Goal: Transaction & Acquisition: Obtain resource

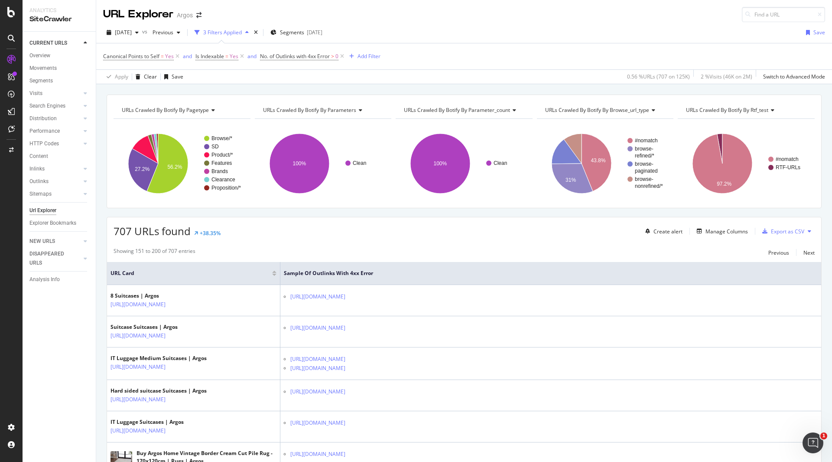
click at [294, 250] on div "Showing 151 to 200 of 707 entries Previous Next" at bounding box center [464, 252] width 714 height 10
click at [771, 235] on div "Export as CSV" at bounding box center [787, 231] width 33 height 7
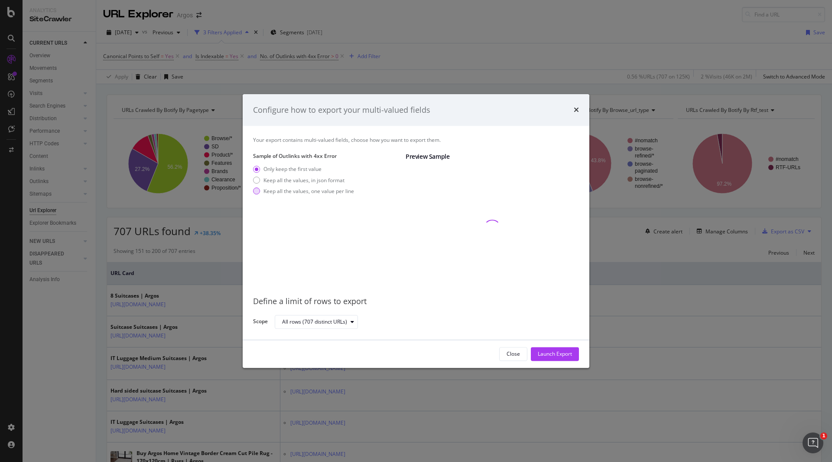
click at [286, 191] on div "Keep all the values, one value per line" at bounding box center [309, 190] width 91 height 7
click at [550, 354] on div "Launch Export" at bounding box center [555, 353] width 34 height 7
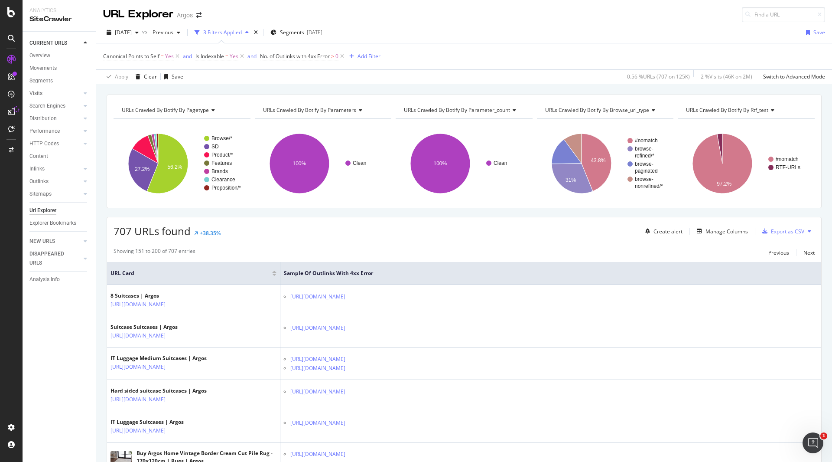
click at [366, 119] on div "Clean 100% parameters Crawled URLs Clean 707 Clean" at bounding box center [323, 160] width 137 height 82
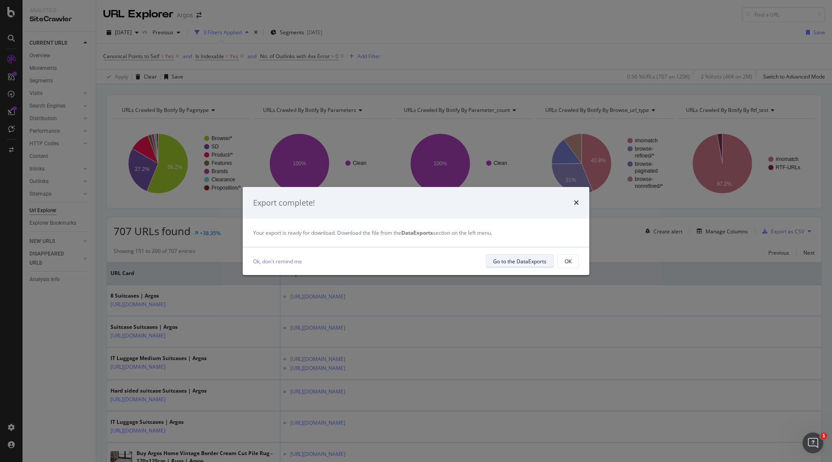
click at [525, 259] on div "Go to the DataExports" at bounding box center [519, 261] width 53 height 7
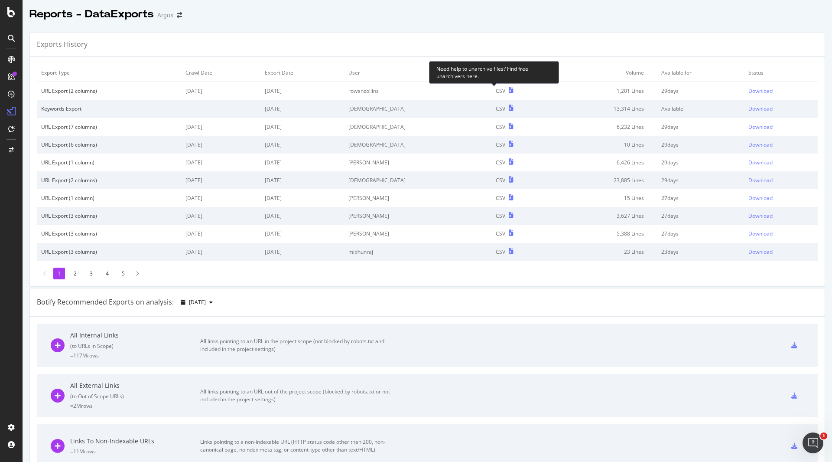
click at [509, 90] on icon at bounding box center [511, 90] width 5 height 6
click at [749, 89] on div "Download" at bounding box center [761, 90] width 24 height 7
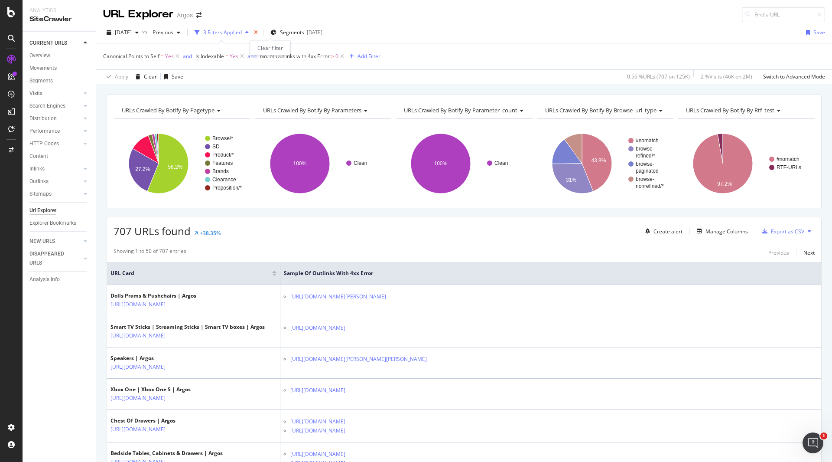
click at [258, 33] on icon "times" at bounding box center [256, 32] width 4 height 5
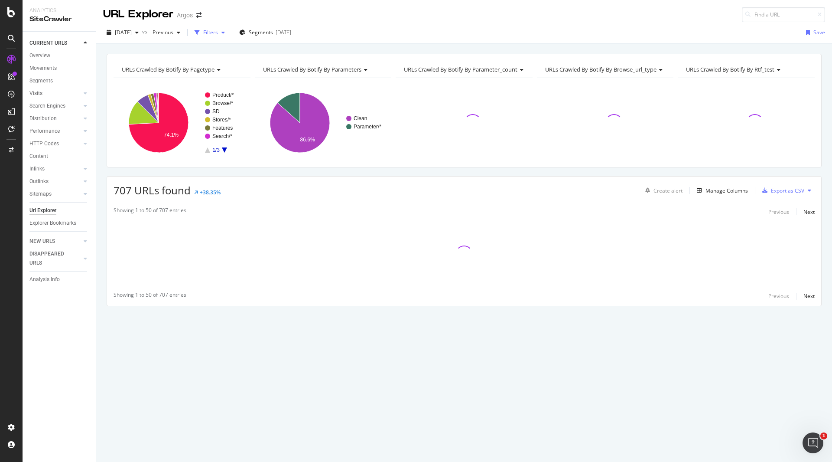
click at [218, 33] on div "Filters" at bounding box center [210, 32] width 15 height 7
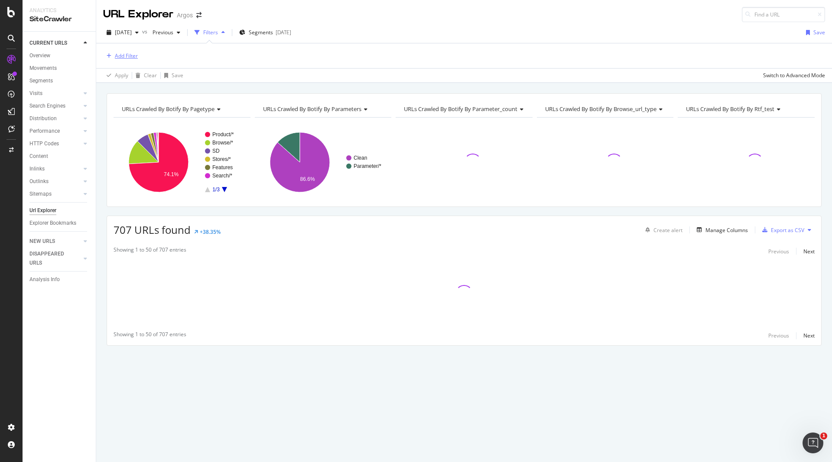
click at [129, 58] on div "Add Filter" at bounding box center [126, 55] width 23 height 7
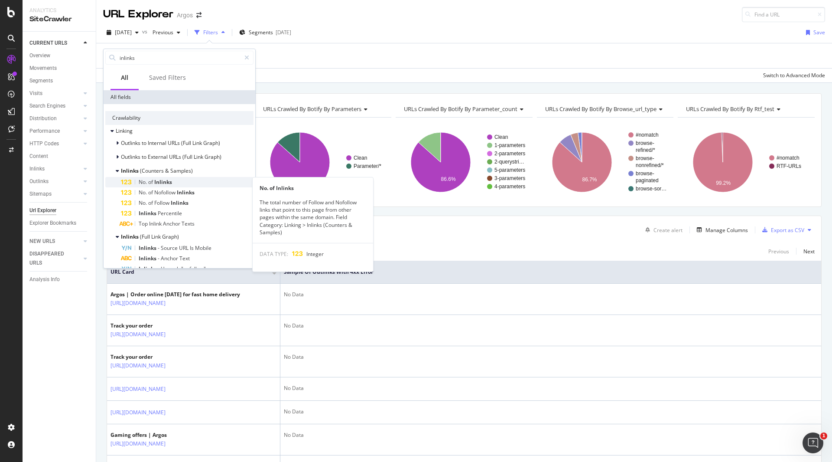
type input "inlinks"
click at [154, 181] on span "of" at bounding box center [151, 181] width 6 height 7
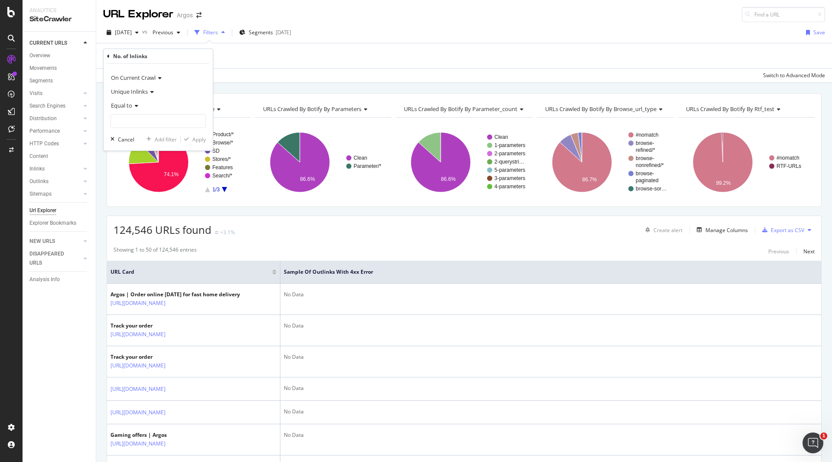
click at [138, 110] on div "Equal to" at bounding box center [158, 105] width 95 height 14
click at [156, 182] on span "Greater than or equal to" at bounding box center [144, 179] width 59 height 7
click at [151, 120] on input "number" at bounding box center [158, 121] width 95 height 14
type input "1"
click at [196, 139] on div "Apply" at bounding box center [198, 139] width 13 height 7
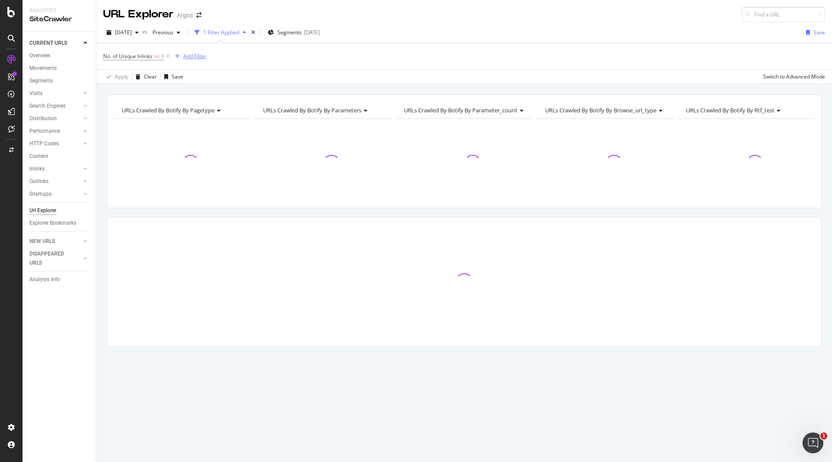
click at [198, 56] on div "Add Filter" at bounding box center [194, 55] width 23 height 7
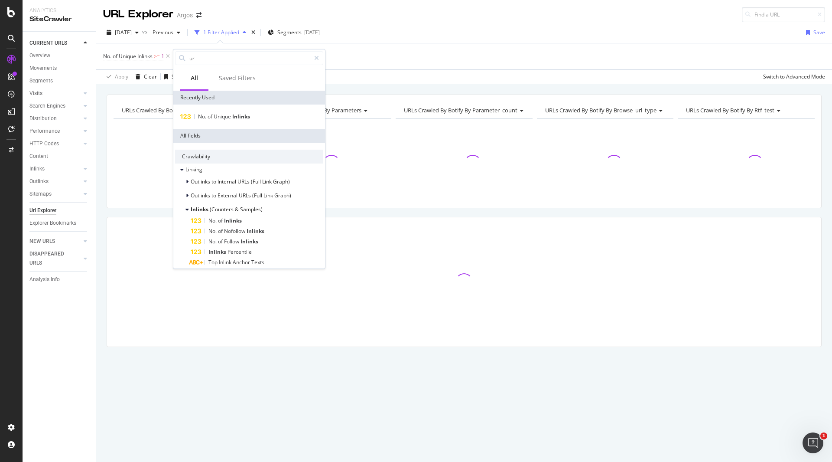
type input "url"
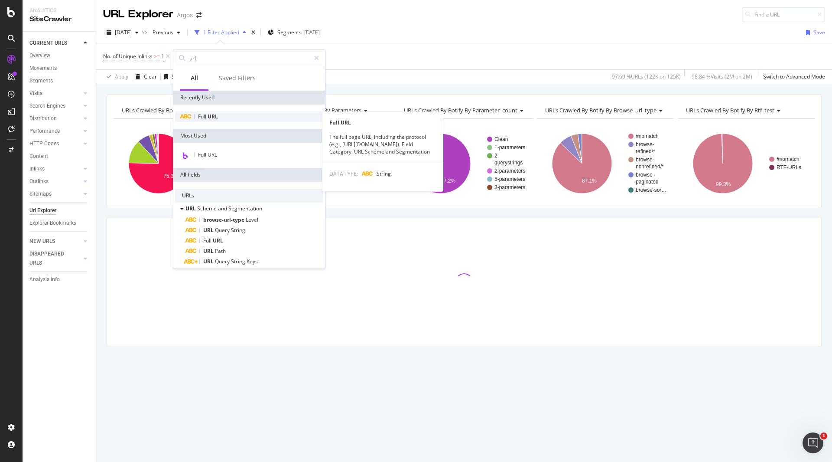
click at [224, 116] on div "Full URL" at bounding box center [249, 116] width 148 height 10
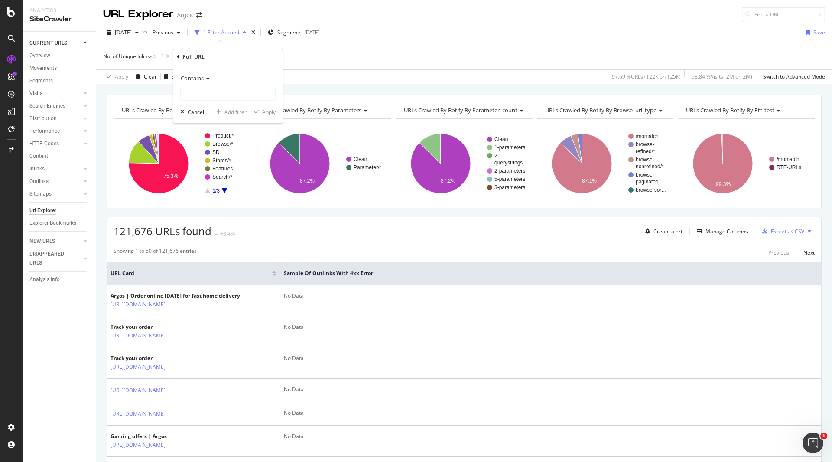
click at [208, 79] on icon at bounding box center [207, 78] width 6 height 5
click at [223, 73] on div "Contains" at bounding box center [227, 78] width 95 height 14
click at [213, 91] on input "text" at bounding box center [228, 94] width 95 height 14
type input "clickOrigin=productSwatch"
click at [265, 117] on div "Contains clickOrigin=productSwatch Cancel Add filter Apply" at bounding box center [227, 93] width 109 height 59
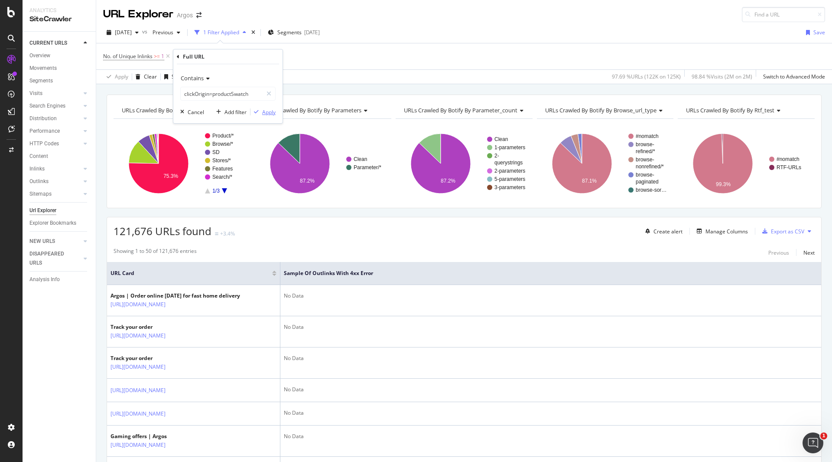
click at [271, 115] on div "Apply" at bounding box center [268, 111] width 13 height 7
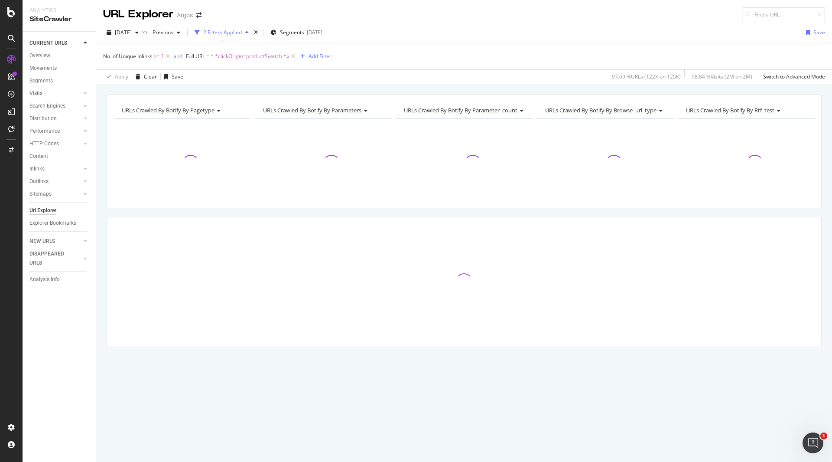
click at [266, 57] on span "^.*clickOrigin=productSwatch.*$" at bounding box center [250, 56] width 79 height 12
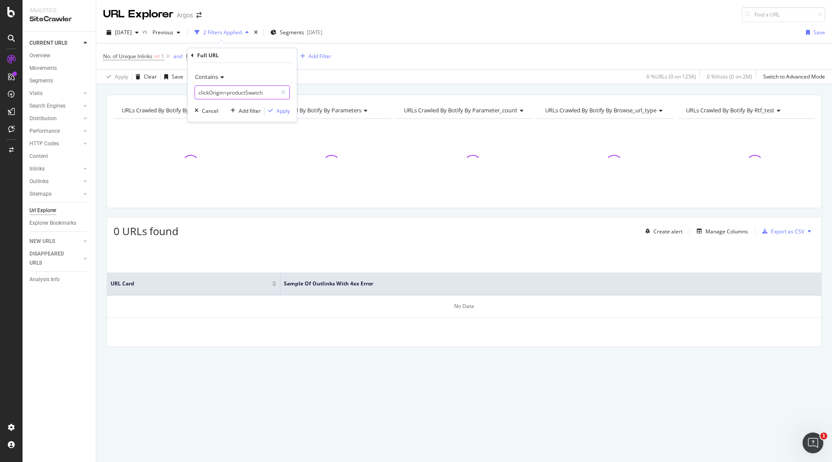
click at [235, 93] on input "clickOrigin=productSwatch" at bounding box center [236, 92] width 82 height 14
click at [248, 93] on input "clickOrigin=productSwatch" at bounding box center [236, 92] width 82 height 14
type input "clickOrigin=colourSwatch"
click at [282, 120] on div "Contains clickOrigin=colourSwatch Cancel Add filter Apply" at bounding box center [242, 92] width 109 height 59
click at [284, 113] on div "Apply" at bounding box center [283, 110] width 13 height 7
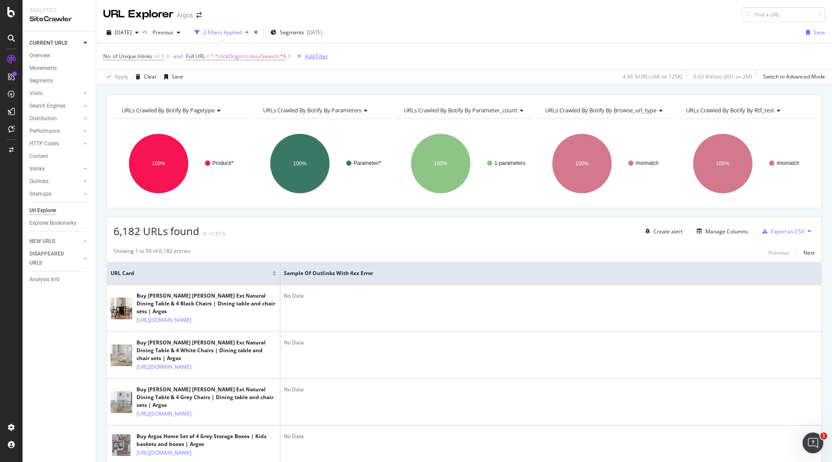
click at [315, 53] on div "Add Filter" at bounding box center [316, 55] width 23 height 7
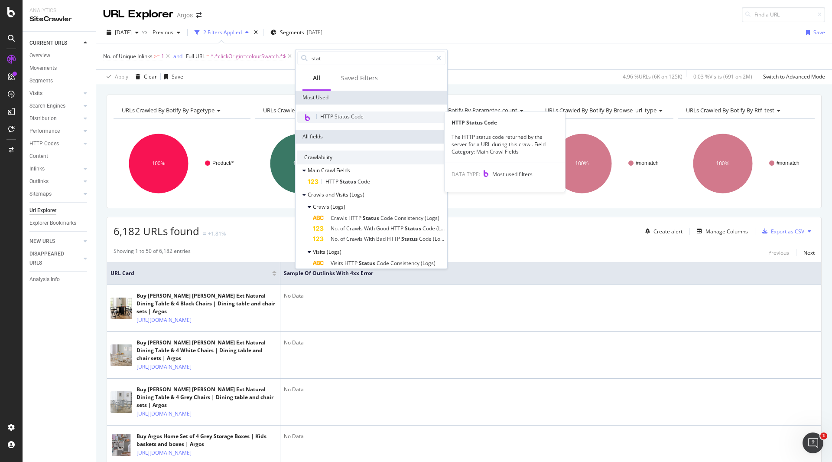
type input "stat"
click at [353, 116] on span "HTTP Status Code" at bounding box center [341, 116] width 43 height 7
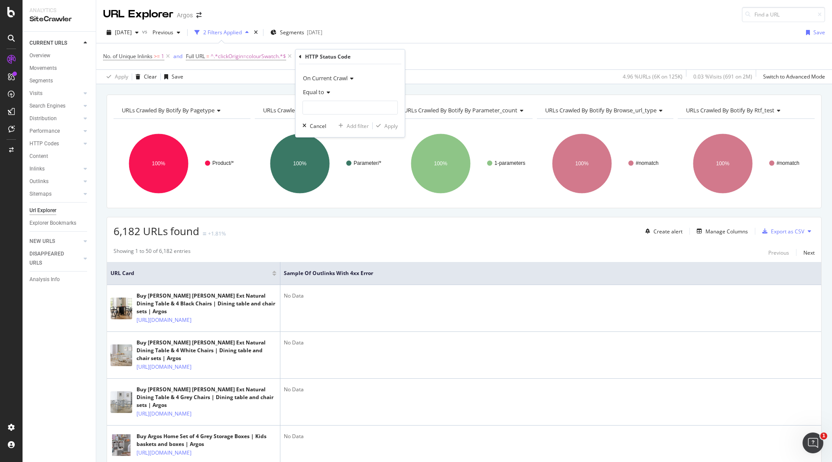
click at [329, 92] on icon at bounding box center [327, 92] width 6 height 5
click at [353, 88] on div "Equal to" at bounding box center [350, 92] width 95 height 14
click at [345, 105] on input "number" at bounding box center [350, 108] width 95 height 14
type input "404"
click at [351, 117] on span "404" at bounding box center [339, 118] width 68 height 7
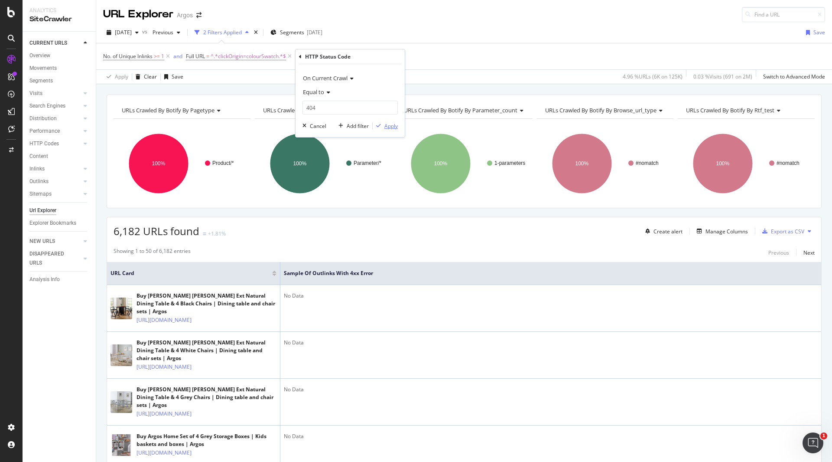
click at [393, 129] on div "Apply" at bounding box center [391, 125] width 13 height 7
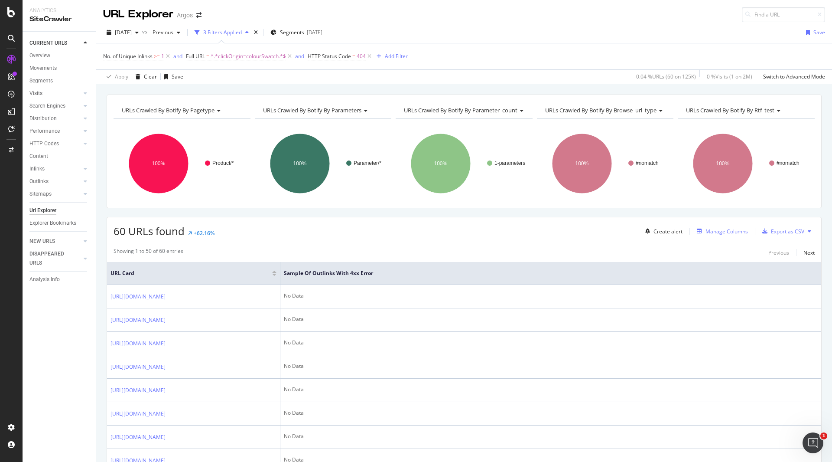
click at [725, 232] on div "Manage Columns" at bounding box center [727, 231] width 42 height 7
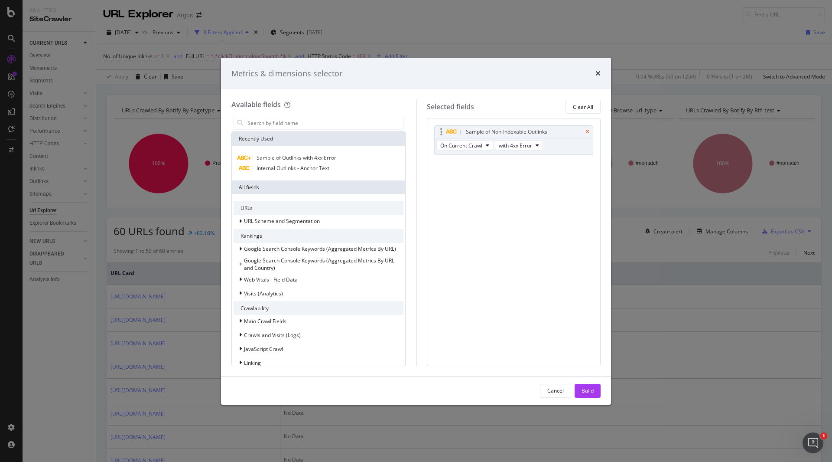
click at [587, 130] on icon "times" at bounding box center [588, 131] width 4 height 5
click at [291, 120] on input "modal" at bounding box center [325, 122] width 157 height 13
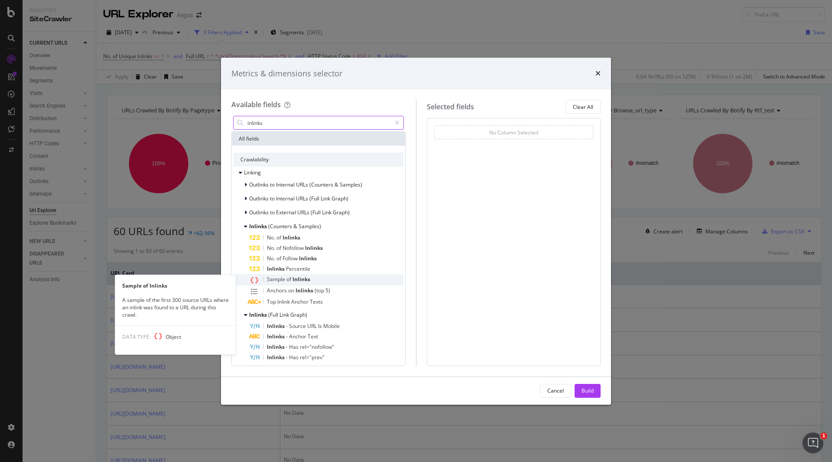
type input "inlinks"
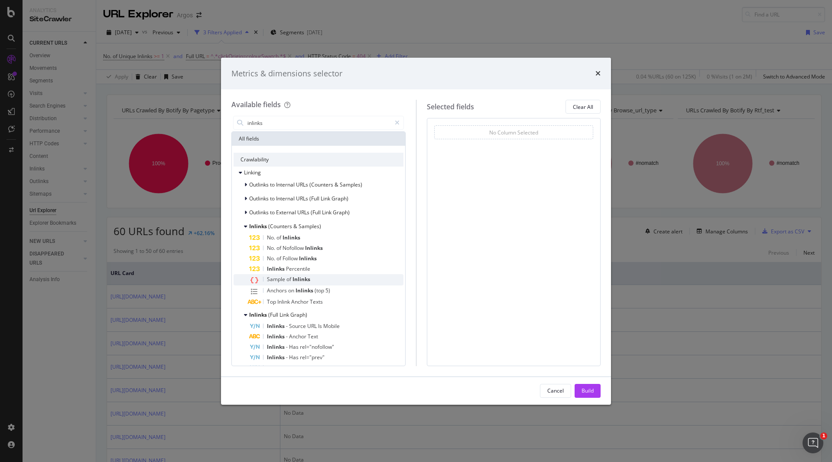
click at [290, 280] on span "of" at bounding box center [290, 278] width 6 height 7
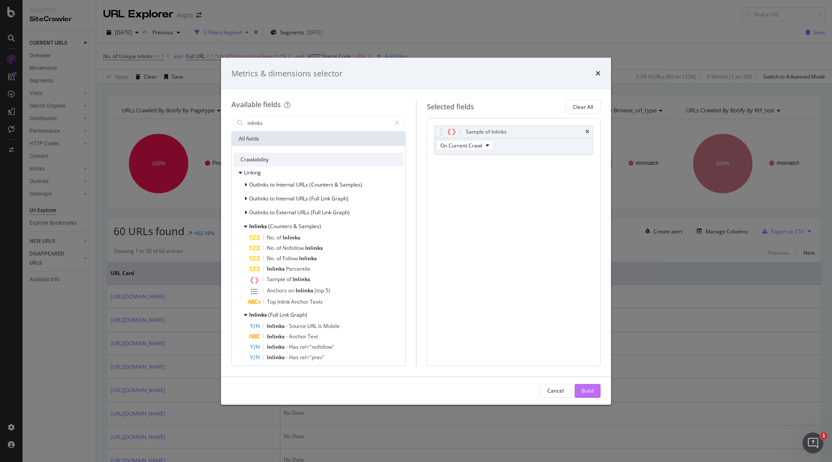
click at [587, 385] on div "Build" at bounding box center [588, 390] width 12 height 13
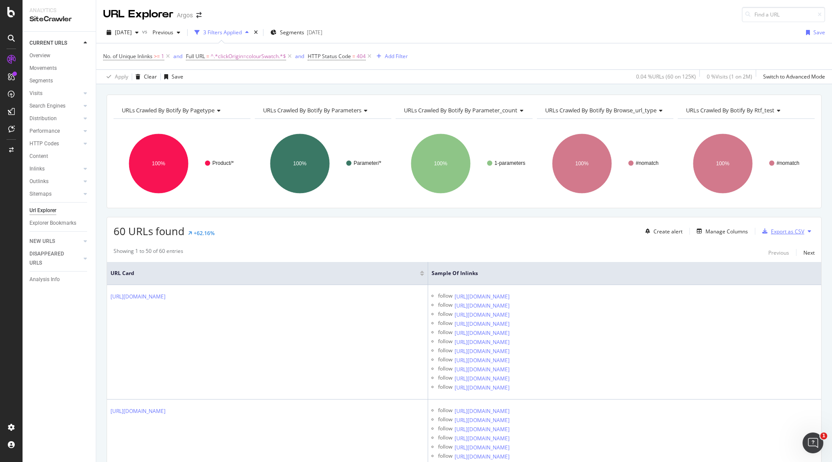
click at [771, 234] on div "Export as CSV" at bounding box center [787, 231] width 33 height 7
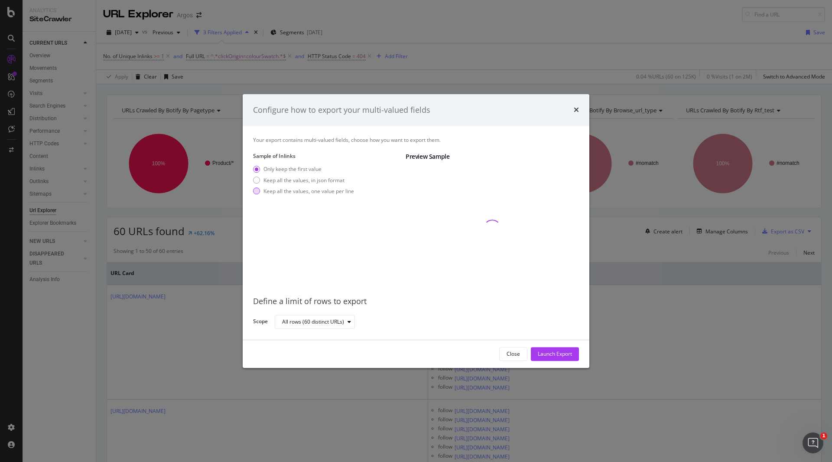
click at [339, 190] on div "Keep all the values, one value per line" at bounding box center [309, 190] width 91 height 7
click at [560, 352] on div "Launch Export" at bounding box center [555, 353] width 34 height 7
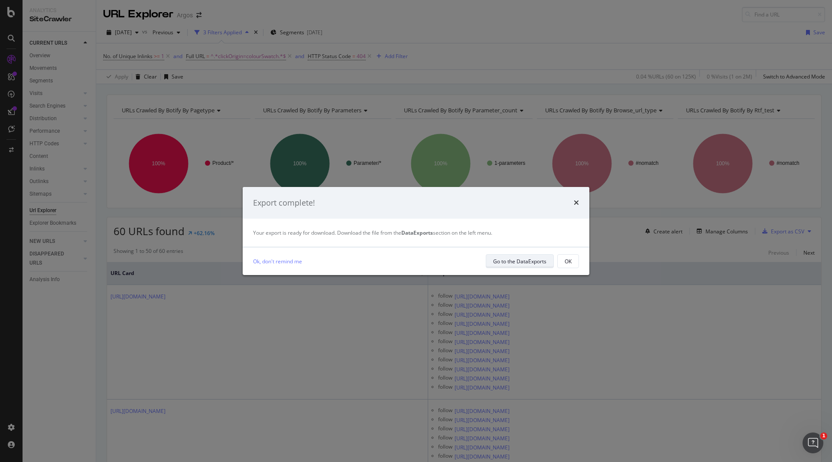
click at [514, 264] on div "Go to the DataExports" at bounding box center [519, 261] width 53 height 7
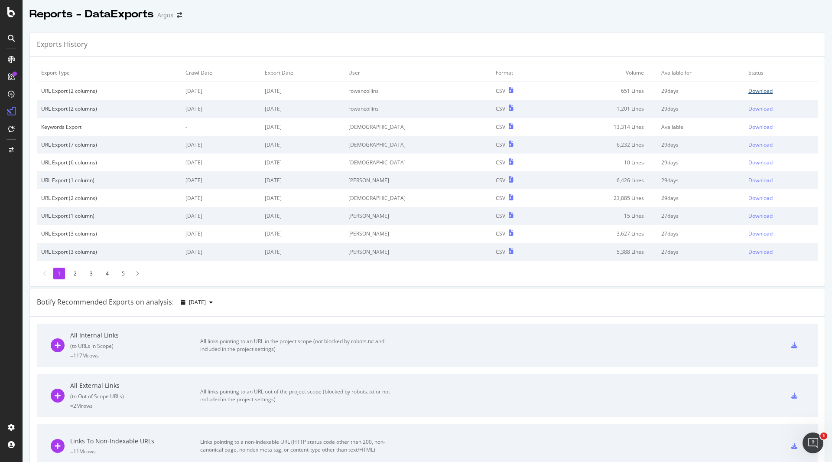
click at [749, 91] on div "Download" at bounding box center [761, 90] width 24 height 7
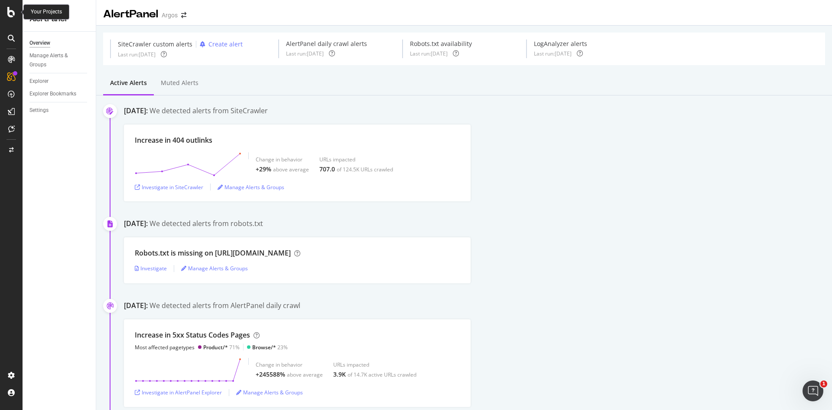
click at [10, 11] on icon at bounding box center [11, 12] width 8 height 10
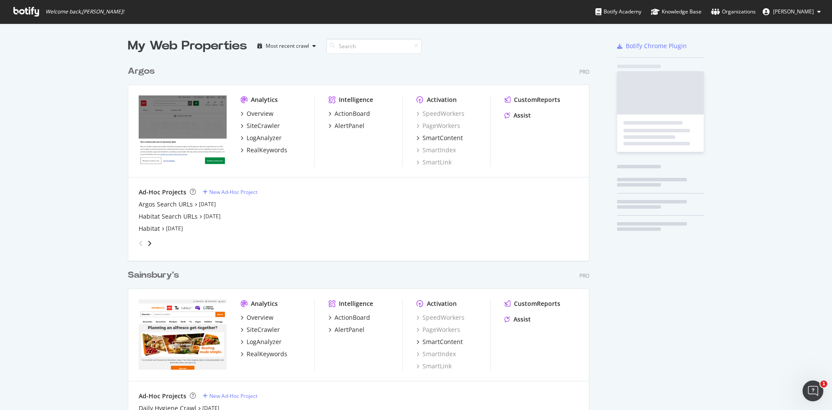
scroll to position [403, 819]
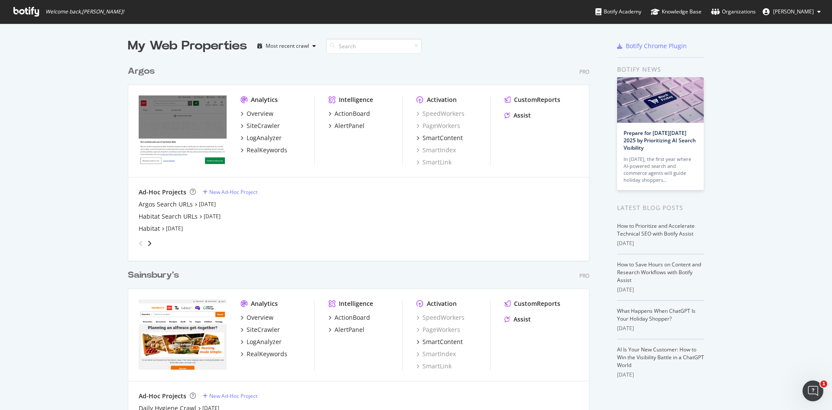
click at [108, 187] on div "My Web Properties Most recent crawl Argos Pro Analytics Overview SiteCrawler Lo…" at bounding box center [416, 249] width 832 height 453
click at [140, 227] on div "Habitat" at bounding box center [149, 228] width 21 height 9
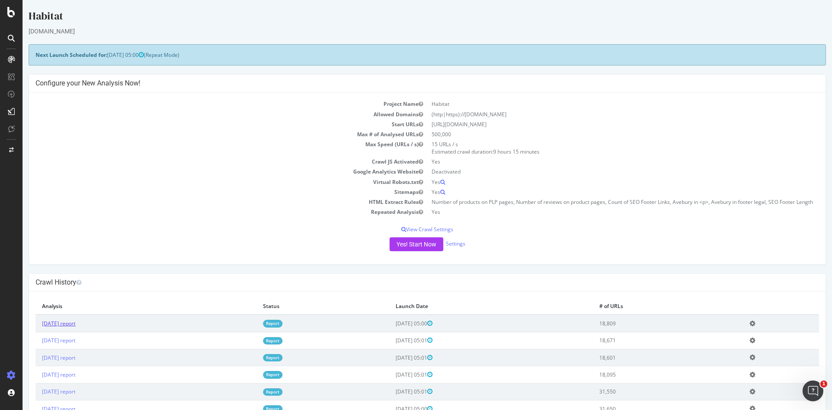
click at [69, 327] on link "[DATE] report" at bounding box center [58, 323] width 33 height 7
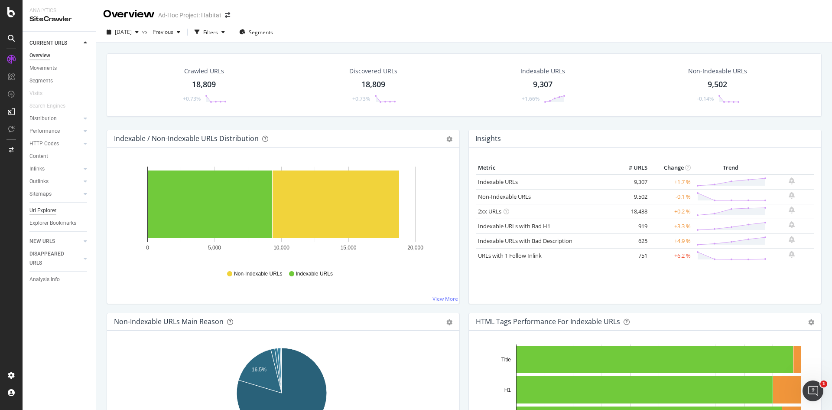
click at [49, 209] on div "Url Explorer" at bounding box center [42, 210] width 27 height 9
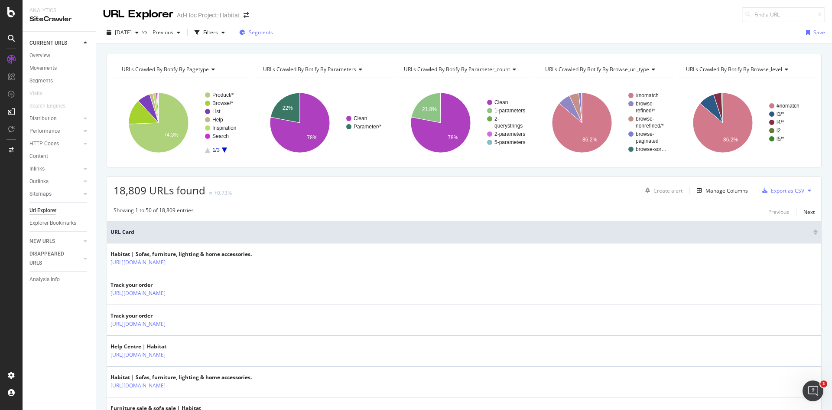
click at [273, 32] on span "Segments" at bounding box center [261, 32] width 24 height 7
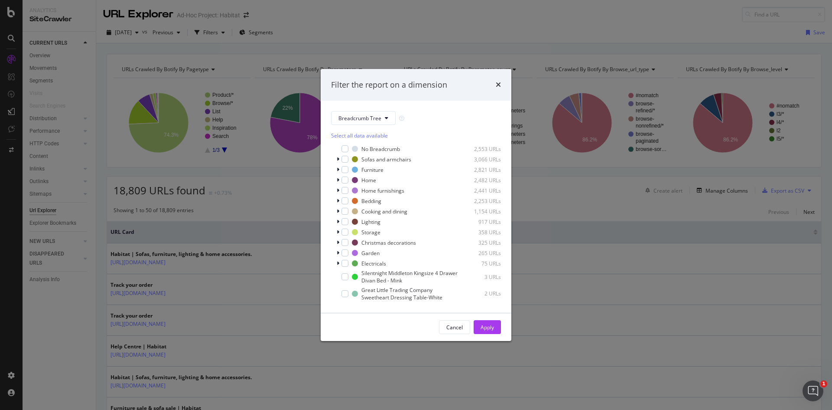
click at [345, 39] on div "Filter the report on a dimension Breadcrumb Tree Select all data available No B…" at bounding box center [416, 205] width 832 height 410
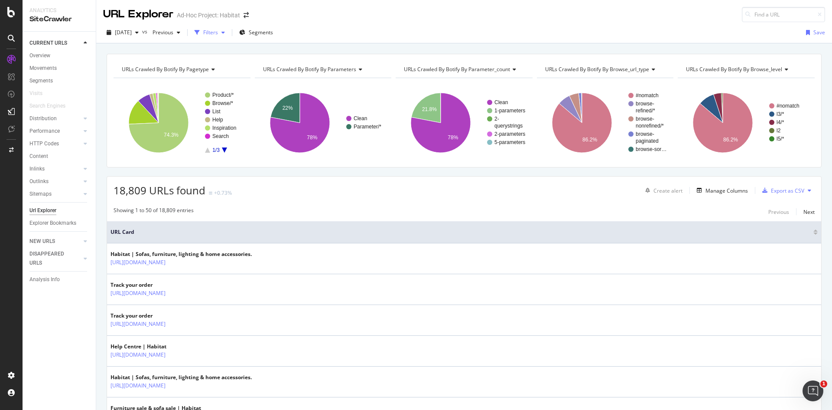
click at [218, 29] on div "Filters" at bounding box center [210, 32] width 15 height 7
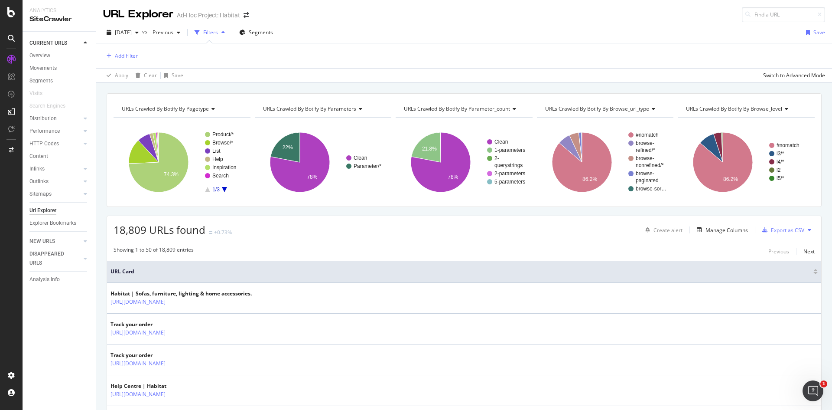
click at [218, 29] on div "Filters" at bounding box center [210, 32] width 15 height 7
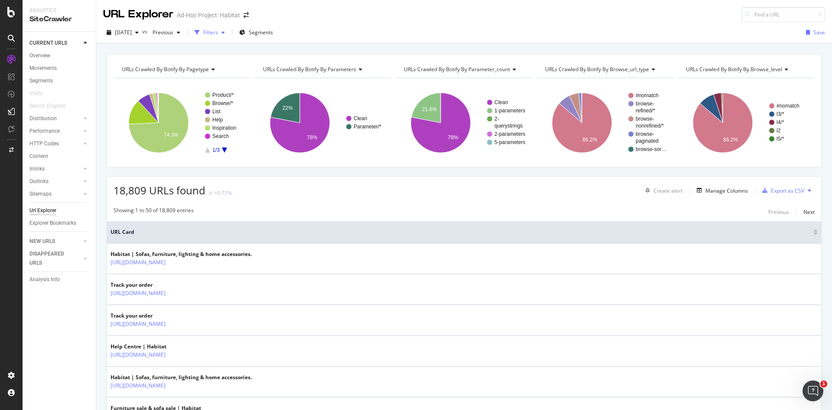
click at [218, 30] on div "Filters" at bounding box center [210, 32] width 15 height 7
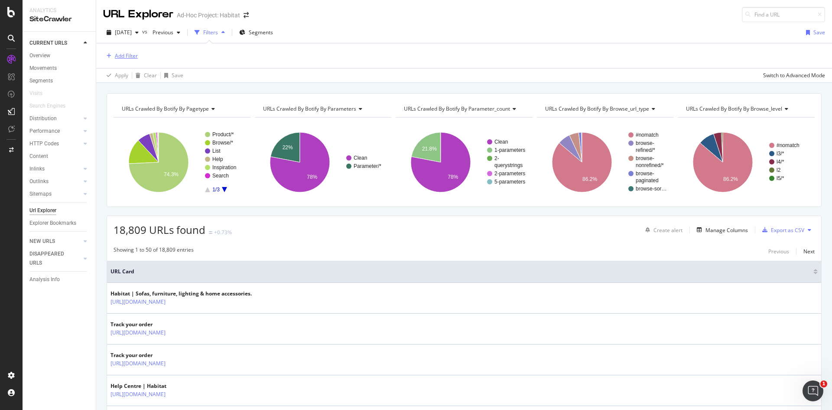
click at [109, 56] on icon "button" at bounding box center [109, 55] width 5 height 5
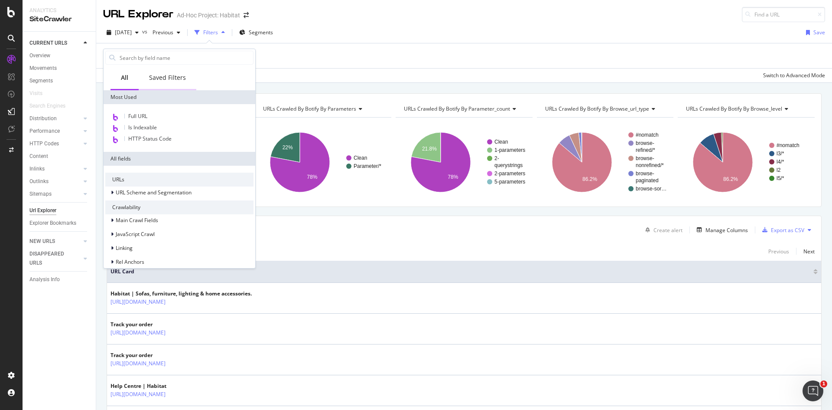
click at [189, 73] on div "Saved Filters" at bounding box center [168, 78] width 58 height 24
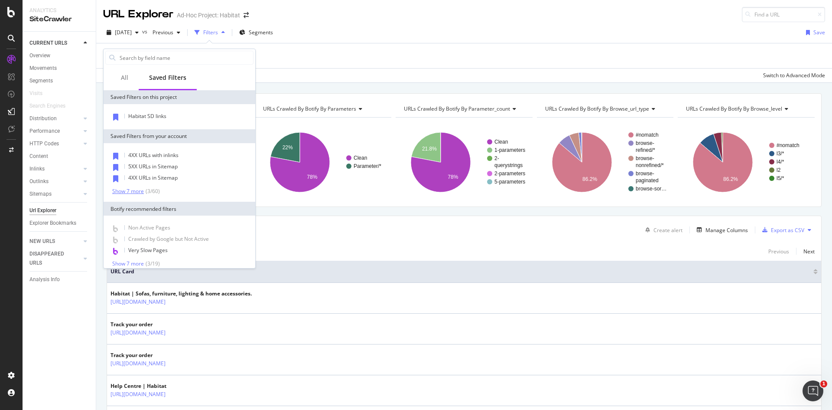
click at [131, 189] on div "Show 7 more" at bounding box center [128, 191] width 32 height 6
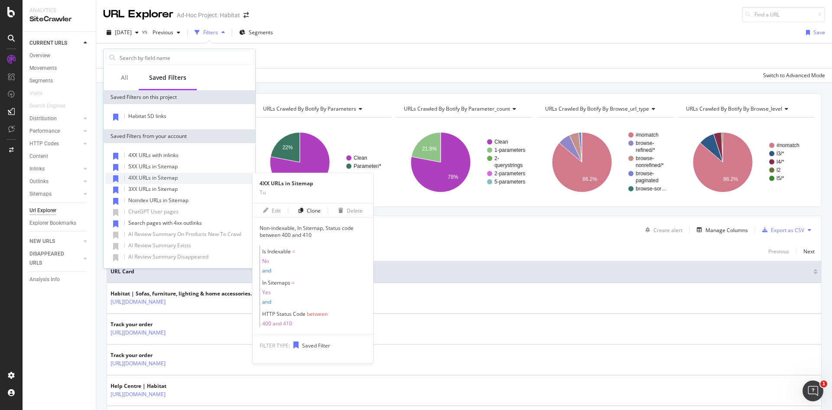
click at [187, 181] on div "4XX URLs in Sitemap" at bounding box center [179, 178] width 148 height 11
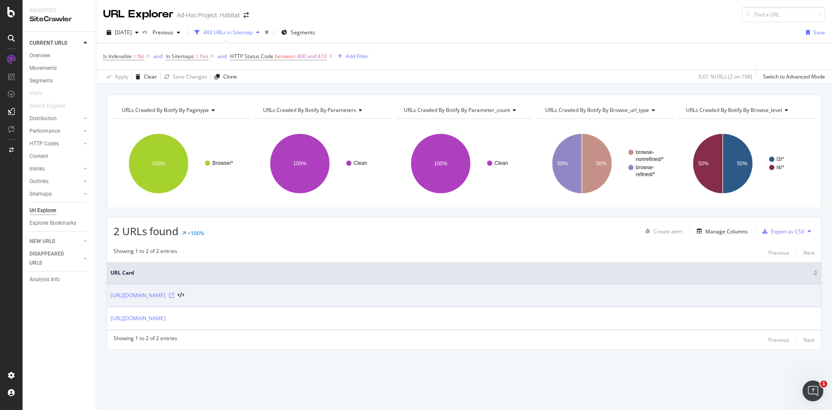
click at [174, 294] on icon at bounding box center [171, 295] width 5 height 5
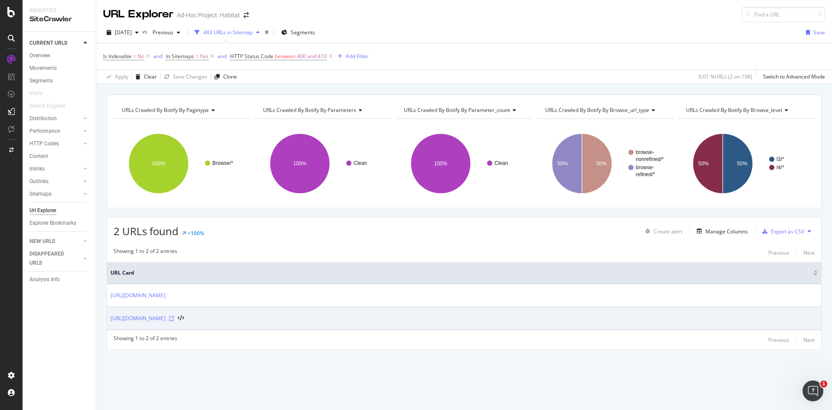
click at [174, 319] on icon at bounding box center [171, 318] width 5 height 5
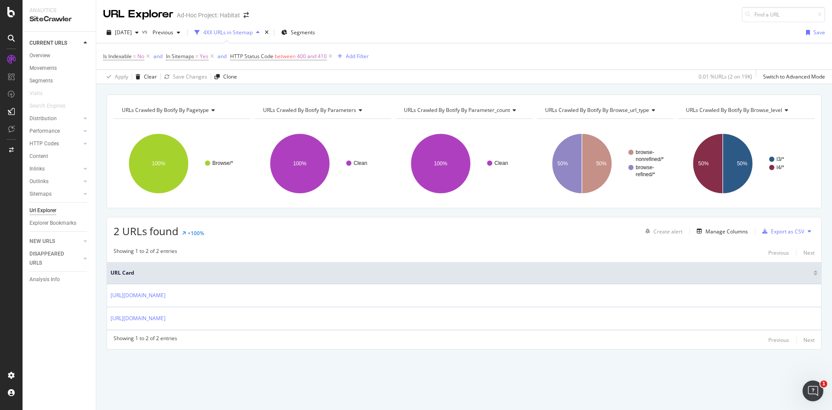
drag, startPoint x: 291, startPoint y: 297, endPoint x: 408, endPoint y: 249, distance: 125.6
click at [408, 249] on div "Showing 1 to 2 of 2 entries Previous Next" at bounding box center [464, 252] width 714 height 10
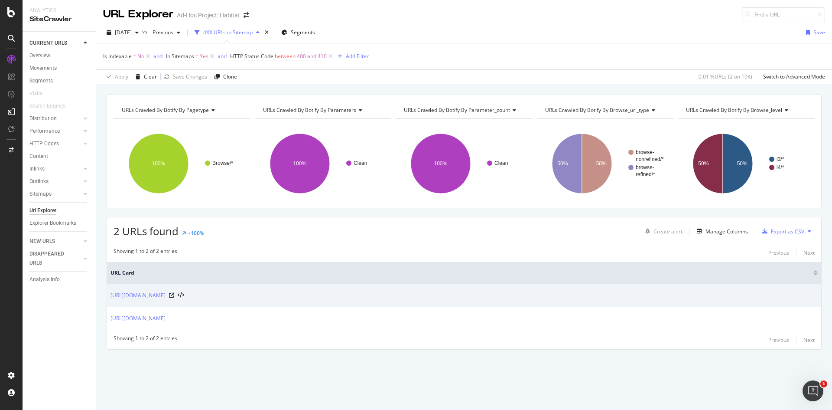
drag, startPoint x: 108, startPoint y: 295, endPoint x: 323, endPoint y: 301, distance: 214.7
click at [323, 301] on td "[URL][DOMAIN_NAME]" at bounding box center [464, 295] width 714 height 23
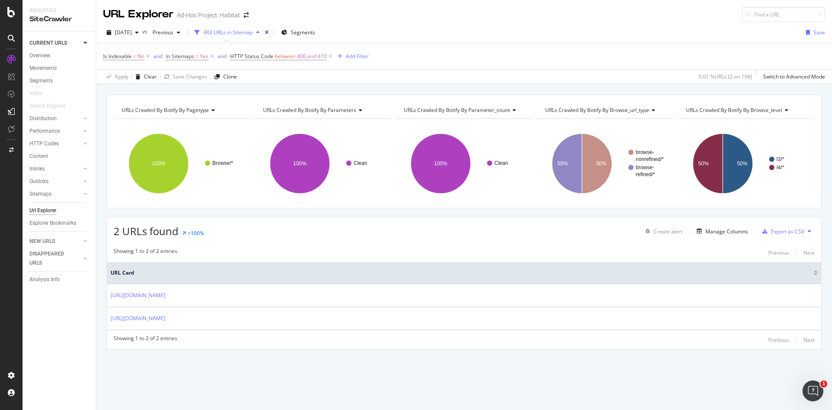
copy link "[URL][DOMAIN_NAME]"
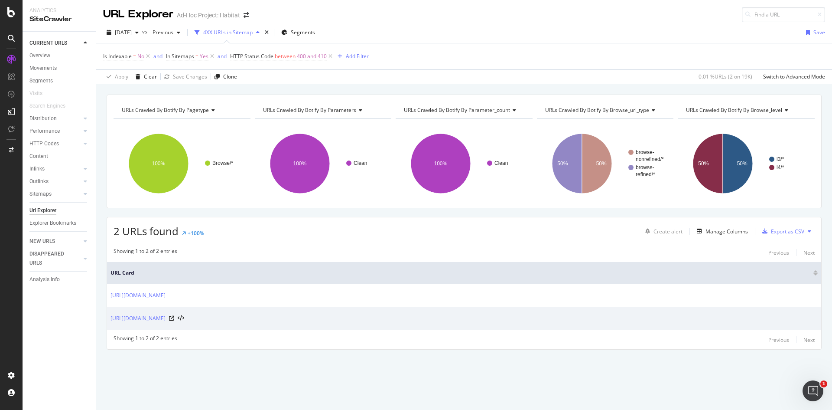
drag, startPoint x: 108, startPoint y: 318, endPoint x: 321, endPoint y: 318, distance: 212.9
click at [321, 318] on td "[URL][DOMAIN_NAME]" at bounding box center [464, 318] width 714 height 23
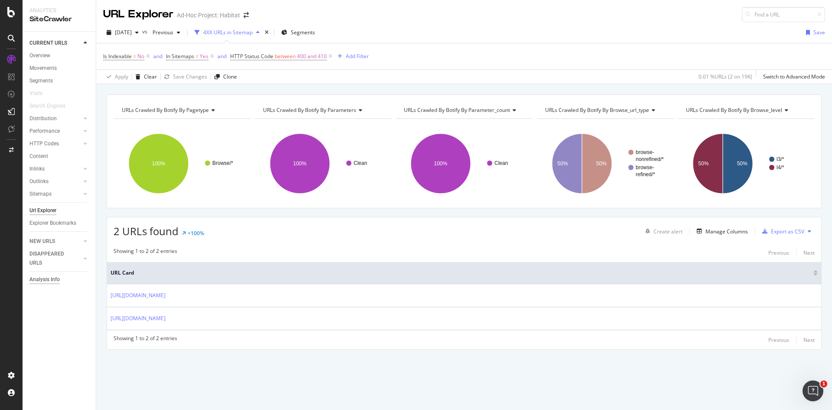
copy link "[URL][DOMAIN_NAME]"
click at [16, 10] on div at bounding box center [11, 12] width 21 height 10
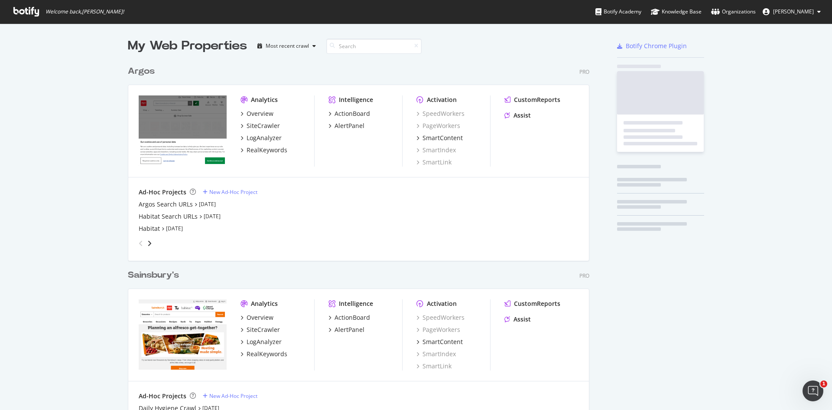
scroll to position [403, 819]
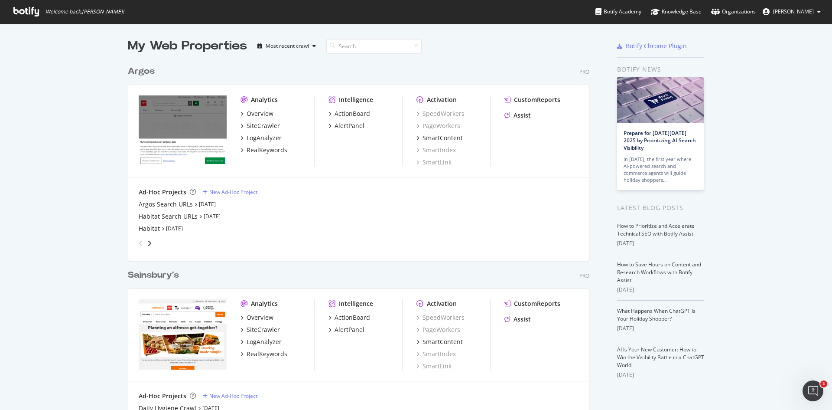
click at [140, 72] on div "Argos" at bounding box center [141, 71] width 27 height 13
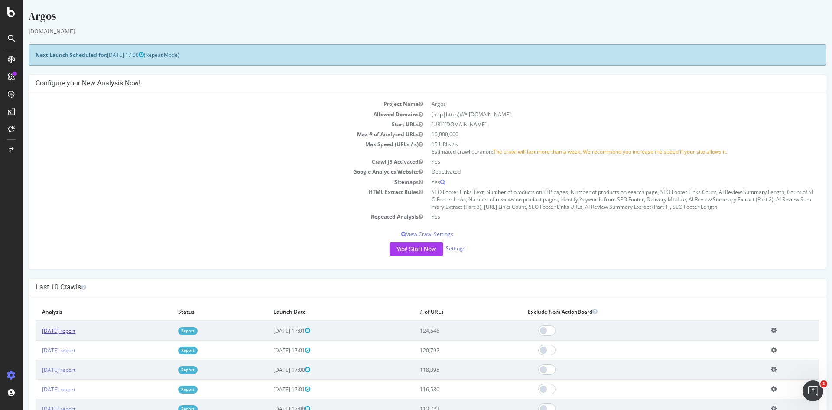
click at [75, 330] on link "[DATE] report" at bounding box center [58, 330] width 33 height 7
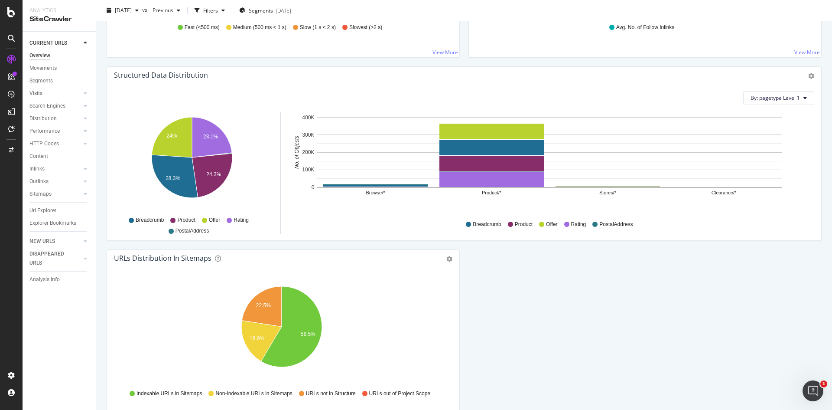
scroll to position [848, 0]
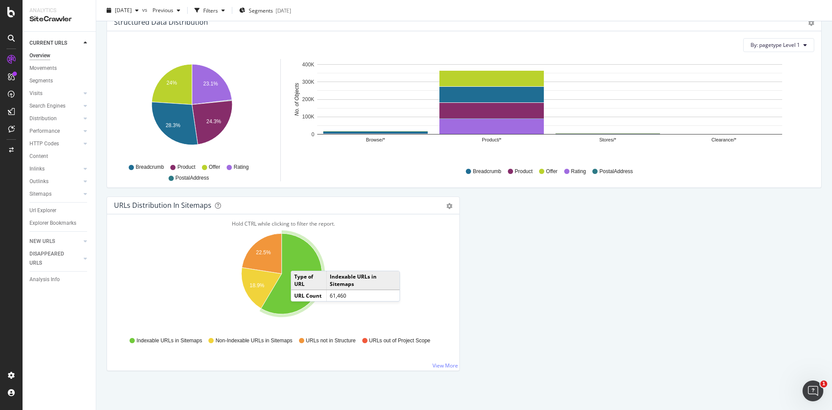
click at [300, 262] on icon "A chart." at bounding box center [291, 273] width 61 height 81
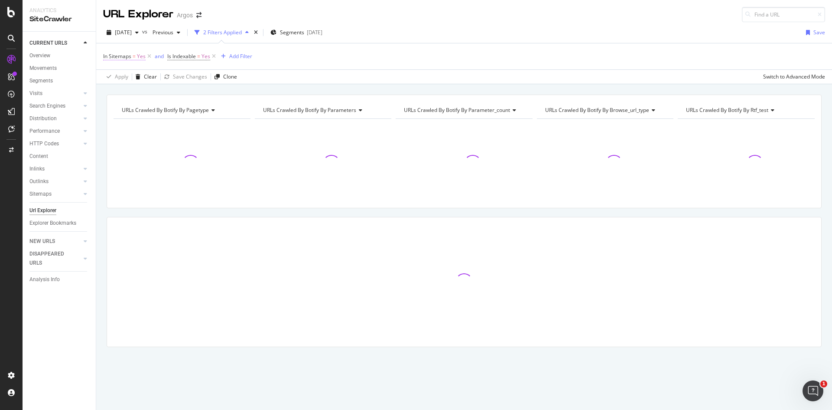
click at [135, 56] on span "=" at bounding box center [134, 55] width 3 height 7
click at [121, 89] on icon at bounding box center [123, 90] width 6 height 5
click at [127, 115] on div "No" at bounding box center [159, 119] width 93 height 11
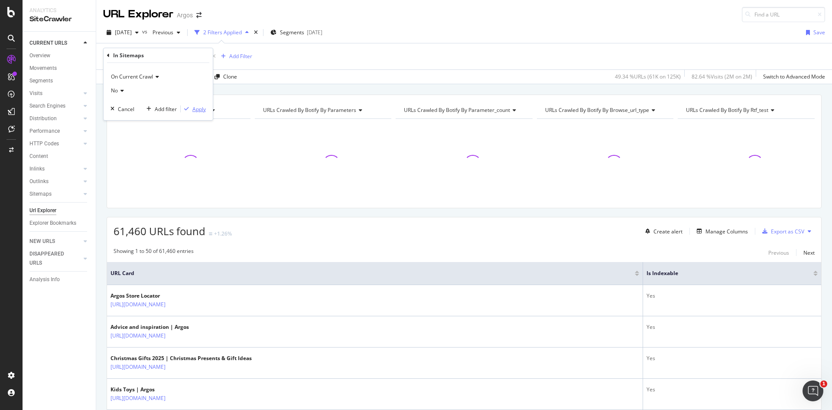
click at [198, 108] on div "Apply" at bounding box center [198, 108] width 13 height 7
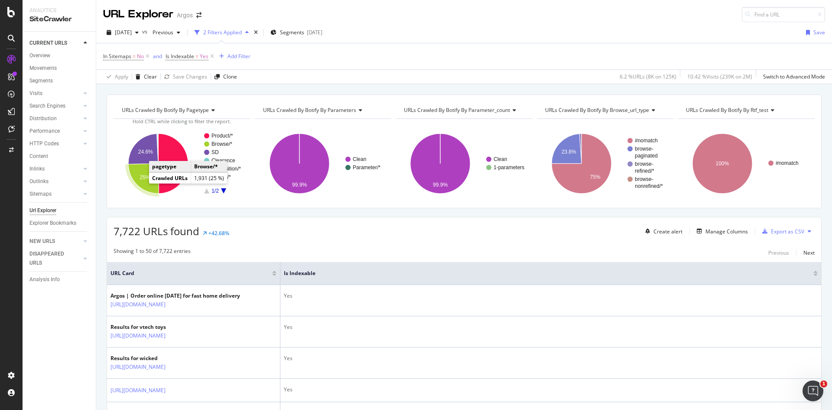
click at [137, 174] on icon "A chart." at bounding box center [143, 178] width 30 height 30
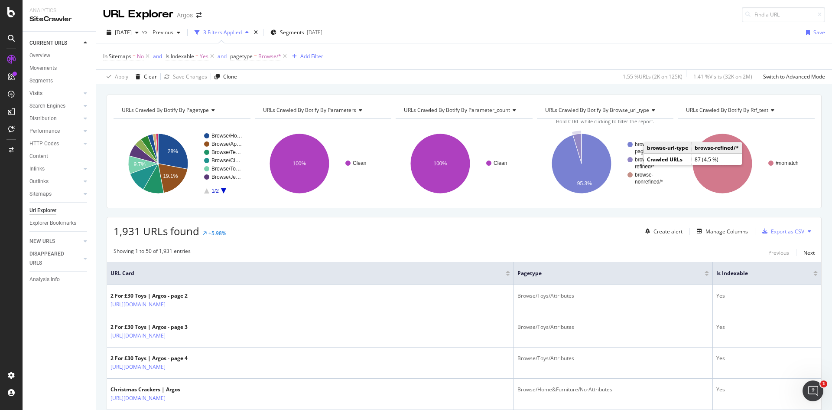
click at [636, 168] on text "refined/*" at bounding box center [645, 166] width 20 height 6
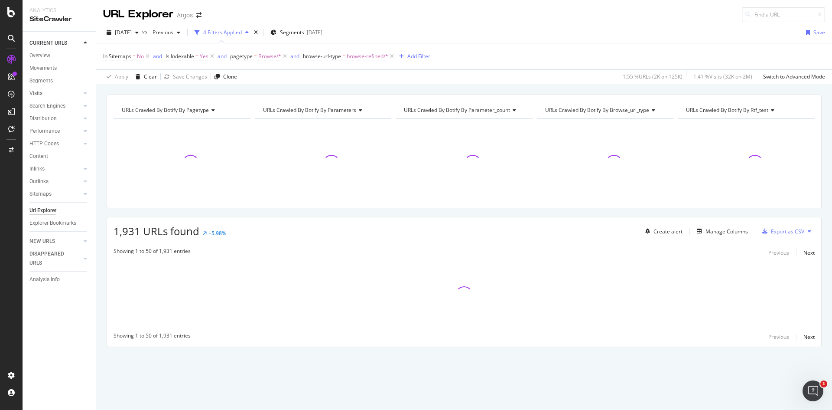
click at [331, 56] on span "browse-url-type" at bounding box center [322, 55] width 38 height 7
click at [469, 68] on div "In Sitemaps = No and Is Indexable = Yes and pagetype = Browse/* and browse-url-…" at bounding box center [464, 56] width 722 height 26
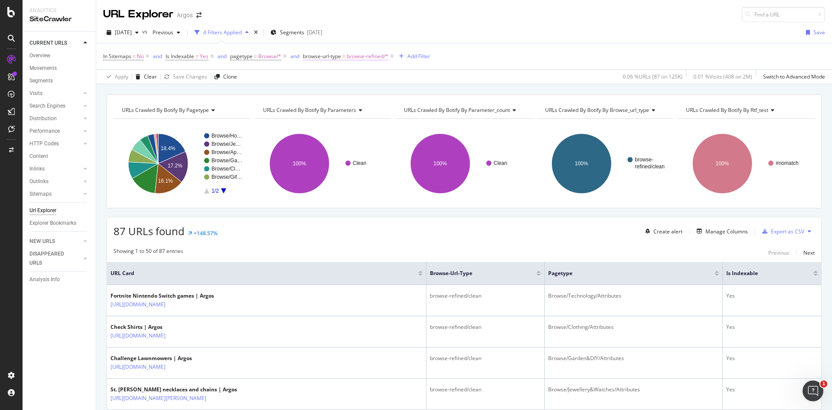
click at [343, 58] on span "browse-url-type = browse-refined/*" at bounding box center [345, 56] width 85 height 8
click at [350, 104] on icon at bounding box center [352, 106] width 6 height 5
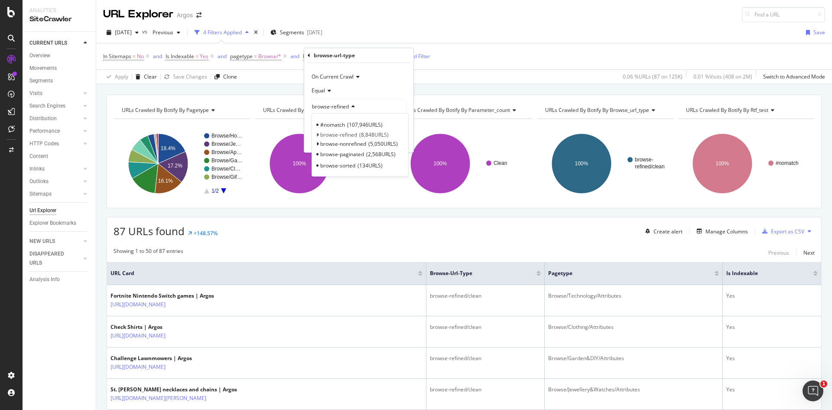
click at [375, 101] on div "browse-refined" at bounding box center [359, 107] width 95 height 14
click at [324, 92] on span "Equal" at bounding box center [318, 90] width 13 height 7
click at [334, 116] on span "Not Equal" at bounding box center [327, 119] width 23 height 7
click at [348, 102] on div "browse-refined" at bounding box center [359, 107] width 95 height 14
click at [338, 158] on div "browse-paginated 2,568 URLS" at bounding box center [360, 153] width 93 height 11
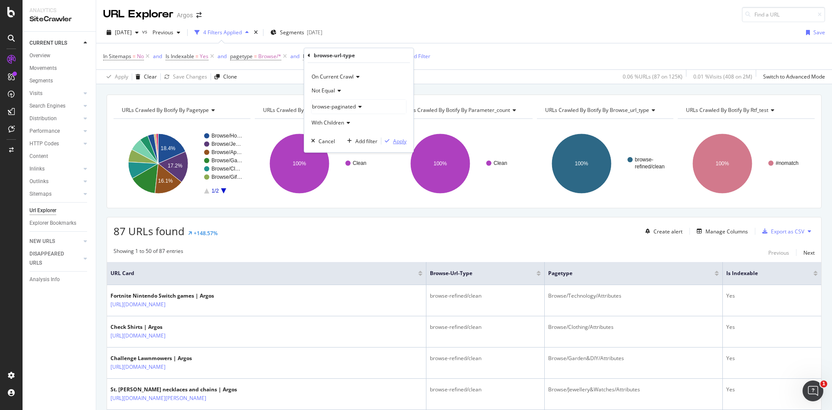
click at [394, 145] on button "Apply" at bounding box center [394, 141] width 25 height 9
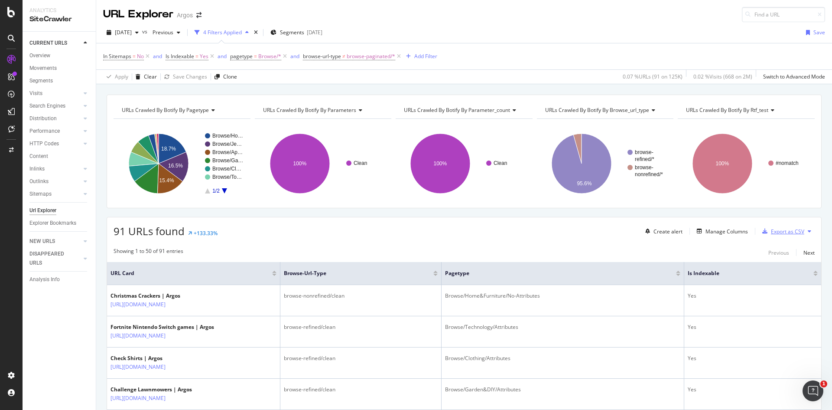
click at [783, 233] on div "Export as CSV" at bounding box center [787, 231] width 33 height 7
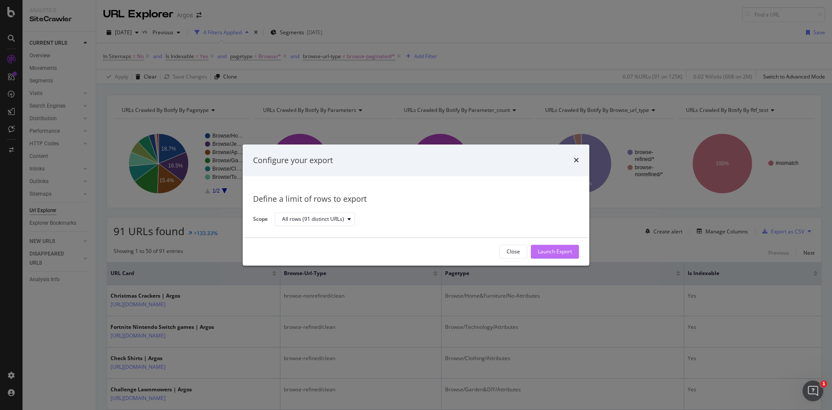
click at [549, 249] on div "Launch Export" at bounding box center [555, 251] width 34 height 7
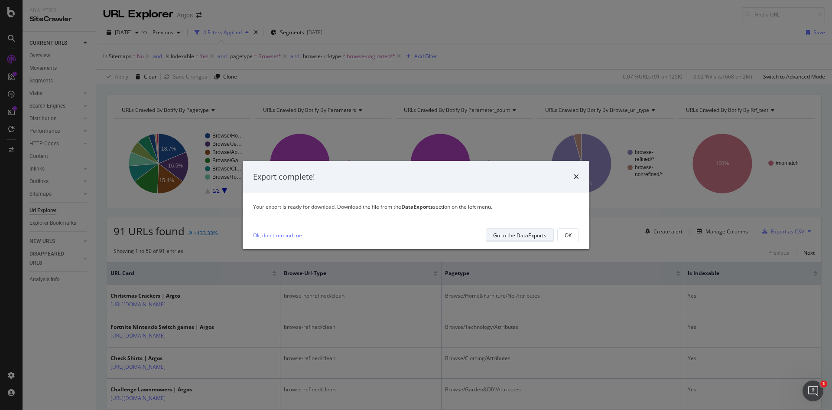
click at [521, 238] on div "Go to the DataExports" at bounding box center [519, 235] width 53 height 7
